Goal: Navigation & Orientation: Understand site structure

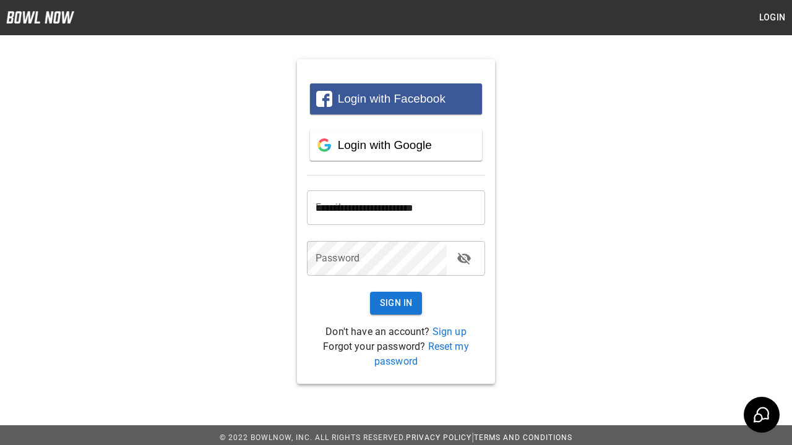
type input "**********"
click at [396, 303] on button "Sign In" at bounding box center [396, 303] width 53 height 23
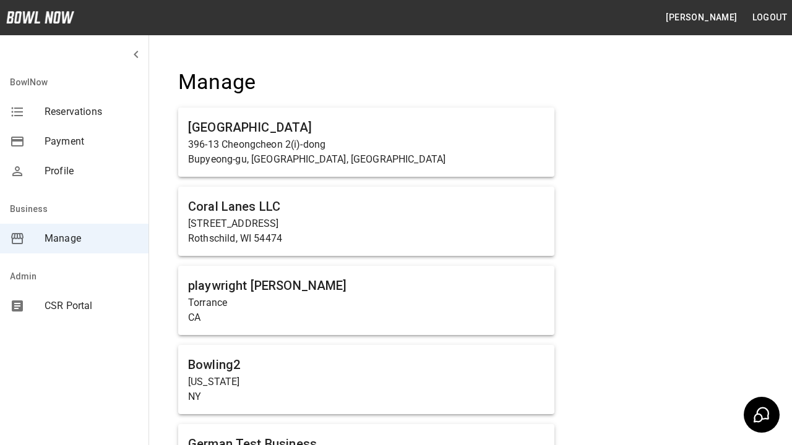
click at [74, 239] on span "Manage" at bounding box center [92, 238] width 94 height 15
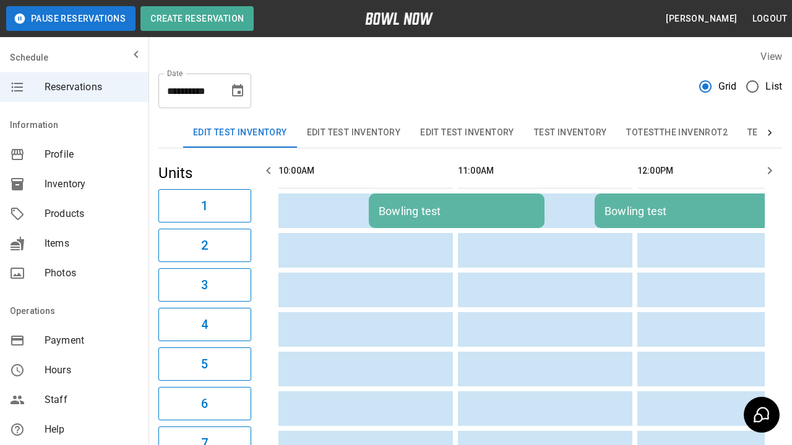
scroll to position [0, 1435]
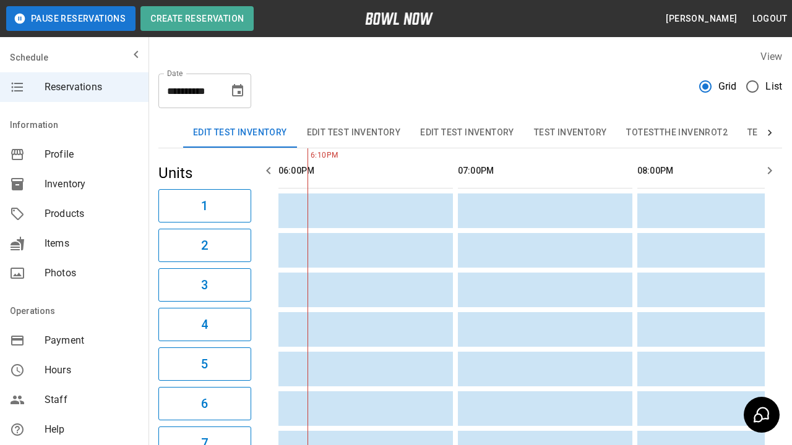
click at [74, 155] on span "Profile" at bounding box center [92, 154] width 94 height 15
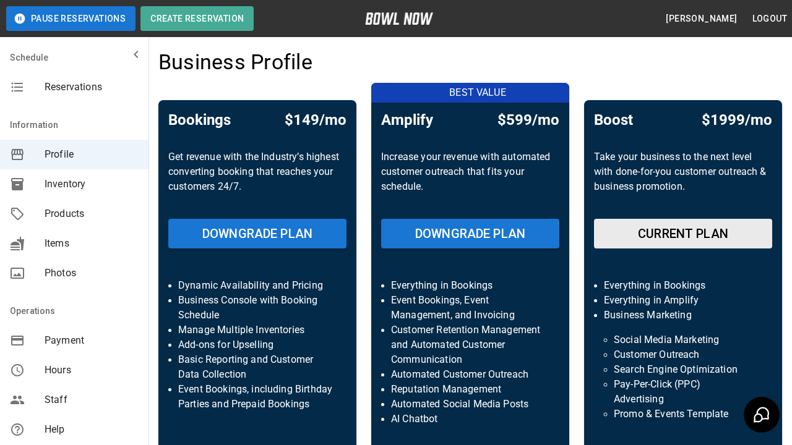
click at [74, 184] on span "Inventory" at bounding box center [92, 184] width 94 height 15
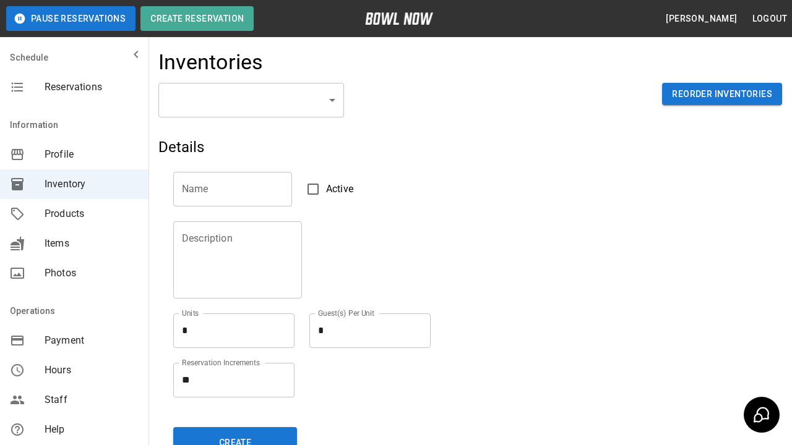
click at [74, 214] on span "Products" at bounding box center [92, 214] width 94 height 15
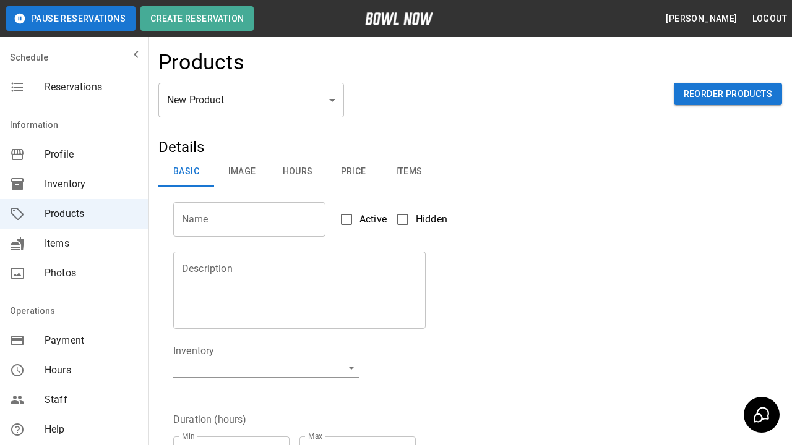
click at [74, 244] on span "Items" at bounding box center [92, 243] width 94 height 15
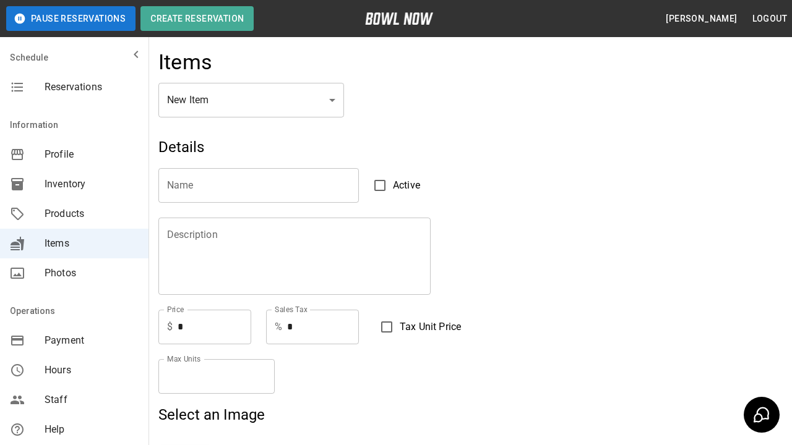
click at [74, 273] on span "Photos" at bounding box center [92, 273] width 94 height 15
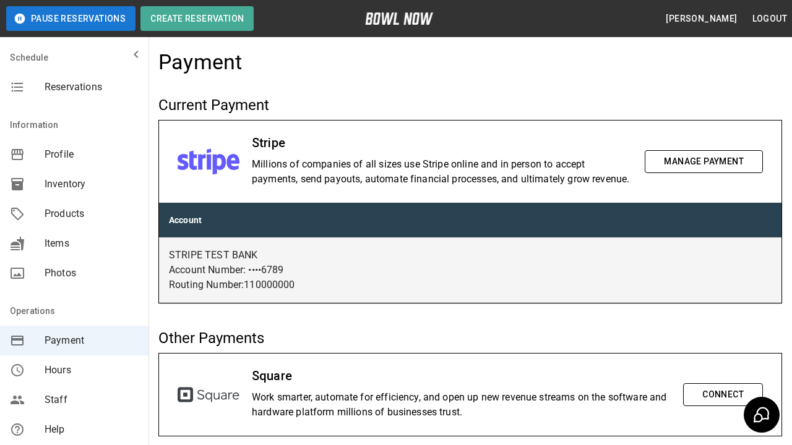
click at [74, 371] on span "Hours" at bounding box center [92, 370] width 94 height 15
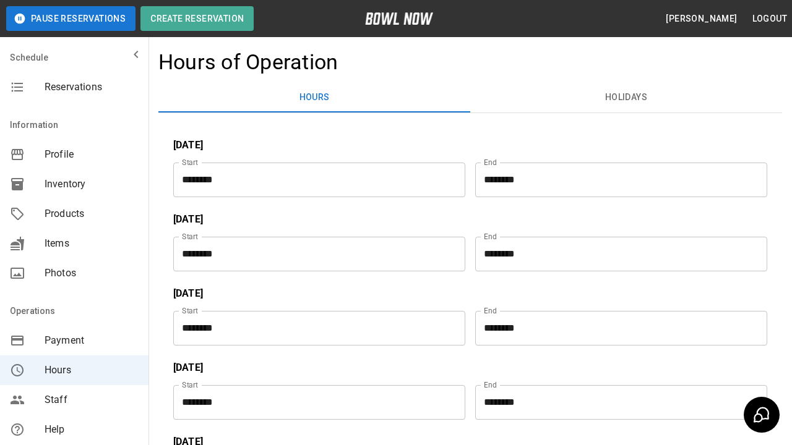
click at [74, 400] on span "Staff" at bounding box center [92, 400] width 94 height 15
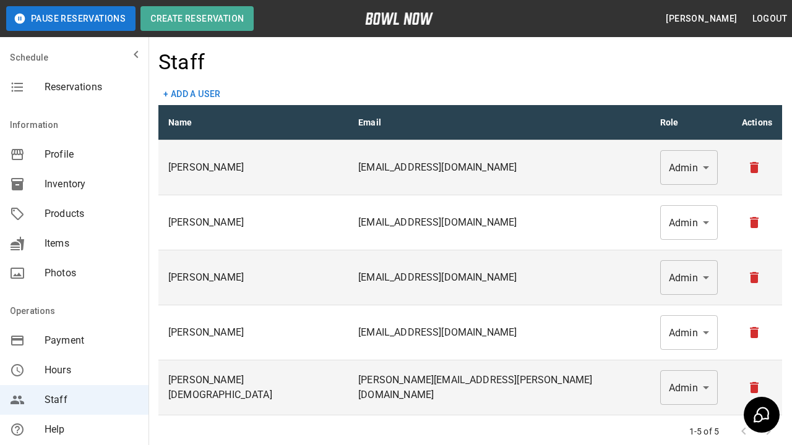
click at [74, 430] on span "Help" at bounding box center [92, 430] width 94 height 15
